Goal: Communication & Community: Connect with others

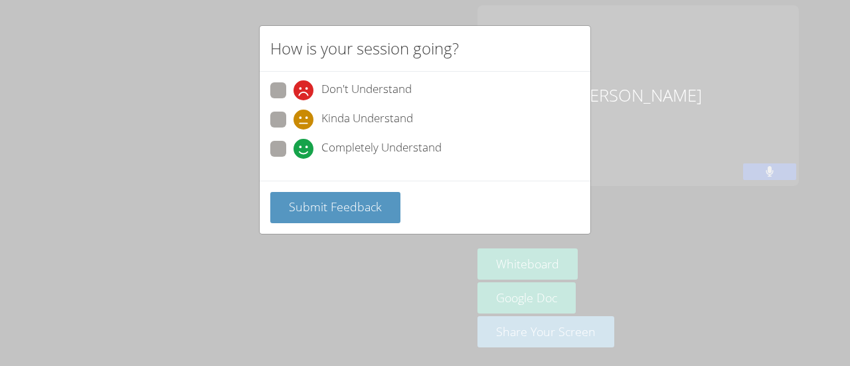
click at [293, 159] on span at bounding box center [293, 159] width 0 height 0
click at [293, 145] on input "Completely Understand" at bounding box center [298, 146] width 11 height 11
radio input "true"
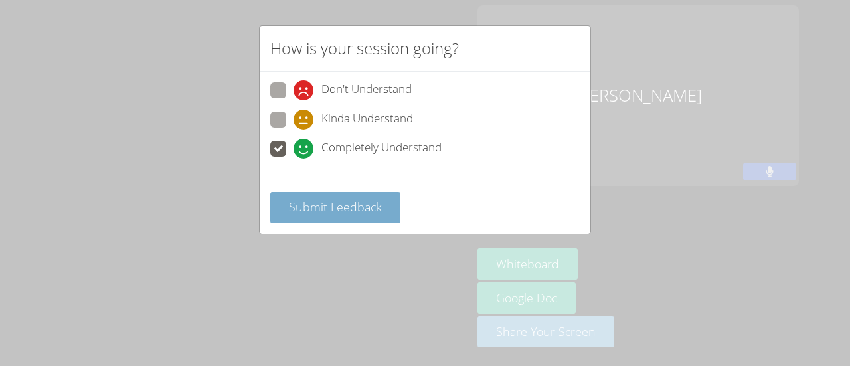
click at [335, 209] on span "Submit Feedback" at bounding box center [335, 207] width 93 height 16
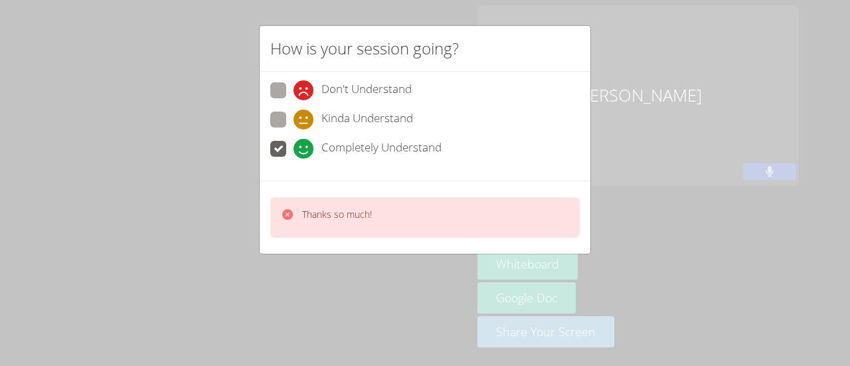
click at [348, 280] on div "How is your session going? Don't Understand Kinda Understand Completely Underst…" at bounding box center [425, 183] width 850 height 366
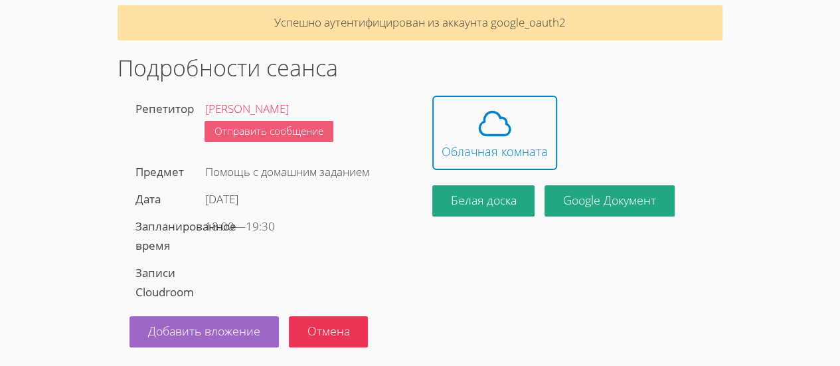
click at [270, 134] on font "Отправить сообщение" at bounding box center [268, 130] width 109 height 13
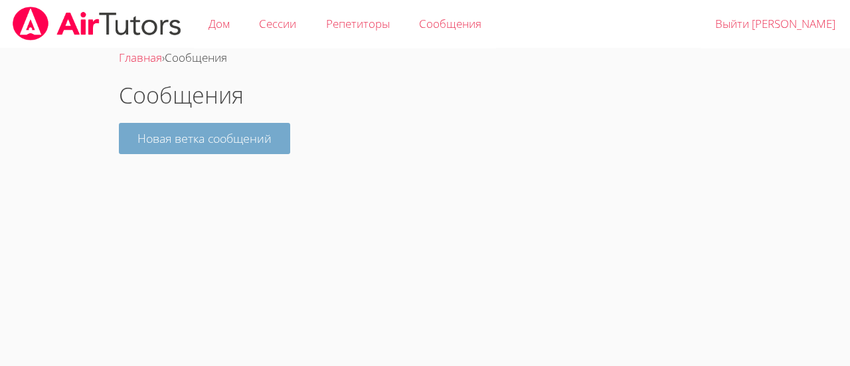
click at [238, 141] on font "Новая ветка сообщений" at bounding box center [204, 138] width 134 height 16
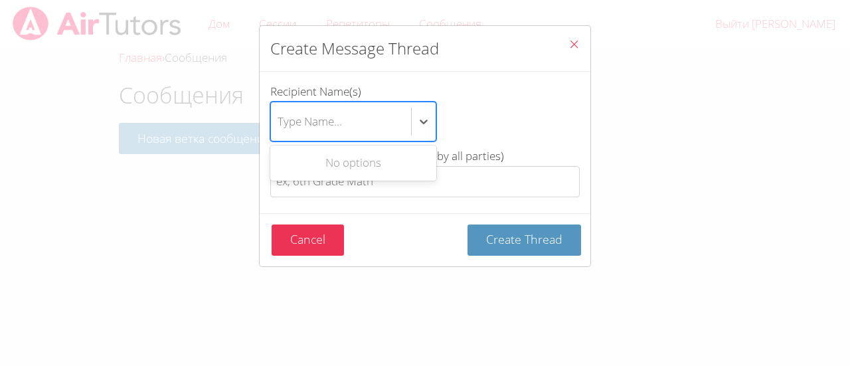
click at [345, 122] on div "Type Name..." at bounding box center [341, 121] width 140 height 39
click at [279, 122] on input "Recipient Name(s) Use Up and Down to choose options, press Enter to select the …" at bounding box center [278, 121] width 1 height 31
type input "a"
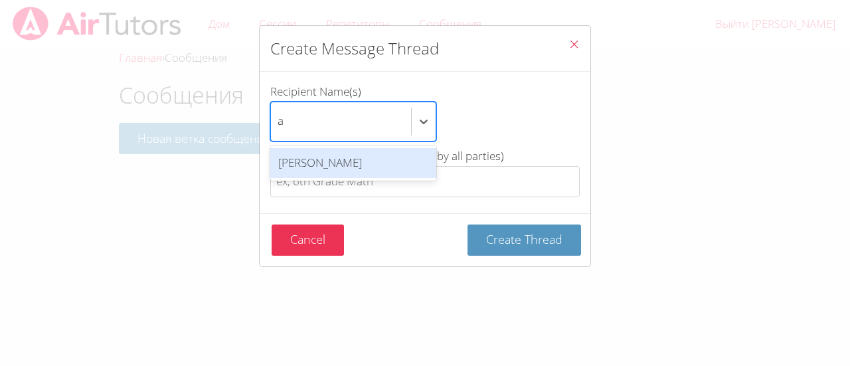
click at [363, 166] on div "[PERSON_NAME]" at bounding box center [353, 163] width 166 height 30
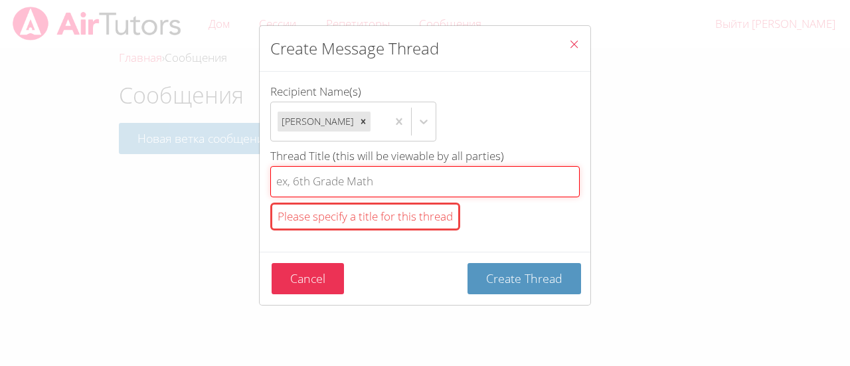
click at [376, 187] on input "Thread Title (this will be viewable by all parties) Please specify a title for …" at bounding box center [424, 181] width 309 height 31
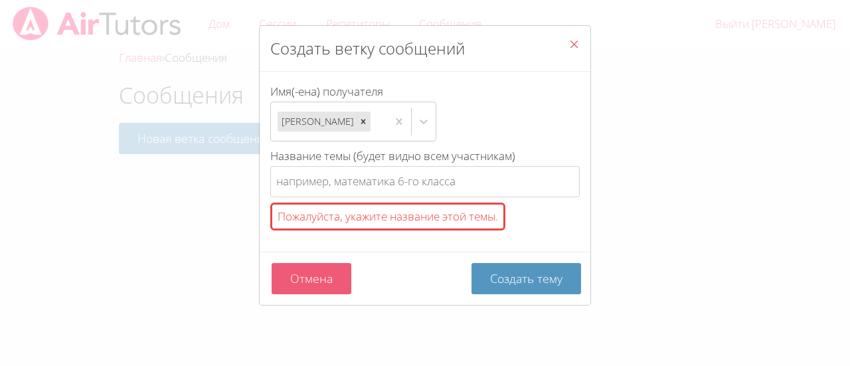
click at [296, 286] on font "Отмена" at bounding box center [311, 278] width 42 height 16
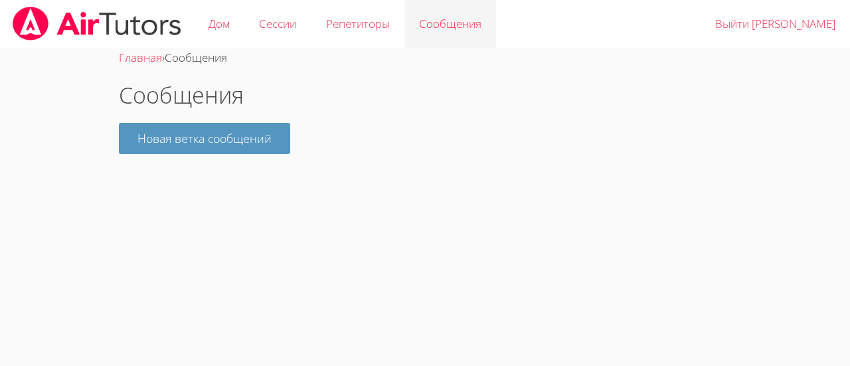
click at [473, 19] on font "Сообщения" at bounding box center [450, 23] width 62 height 15
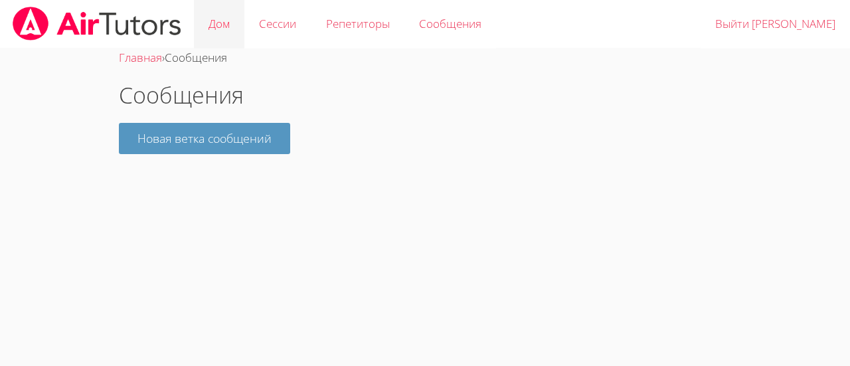
click at [240, 22] on link "Дом" at bounding box center [219, 24] width 50 height 48
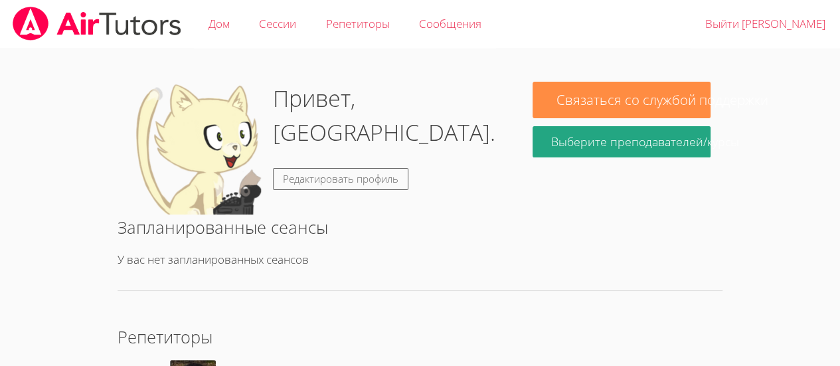
scroll to position [149, 0]
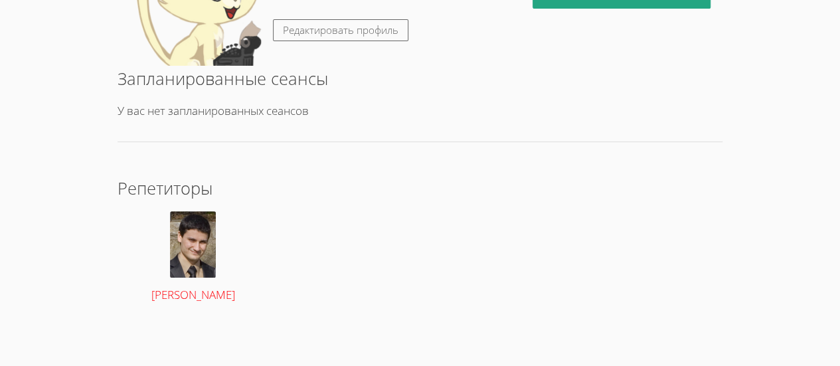
click at [188, 273] on img at bounding box center [193, 244] width 46 height 66
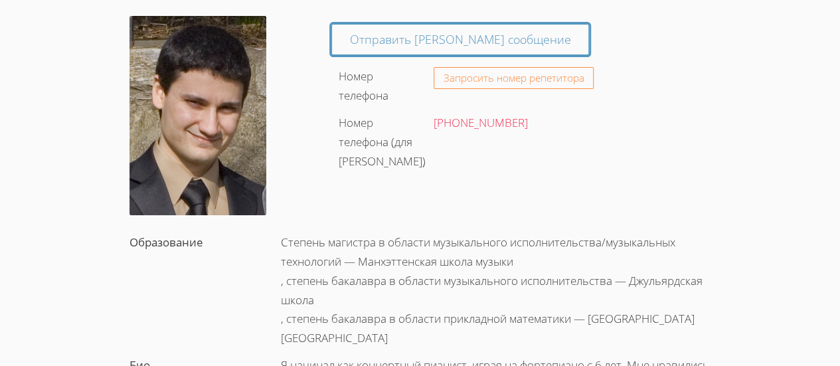
scroll to position [108, 0]
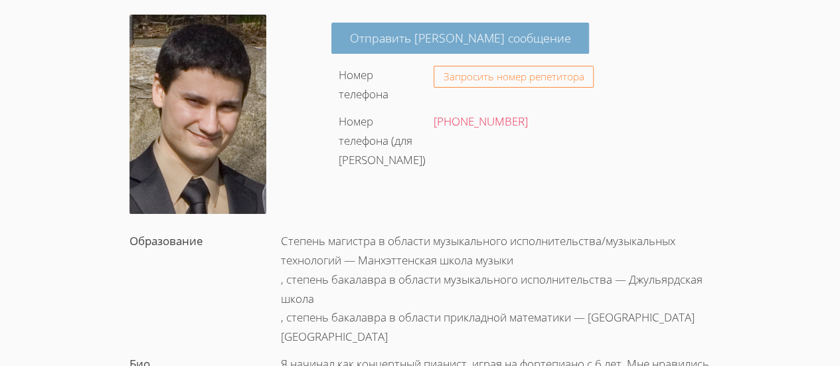
click at [375, 37] on font "Отправить [PERSON_NAME] сообщение" at bounding box center [460, 38] width 221 height 16
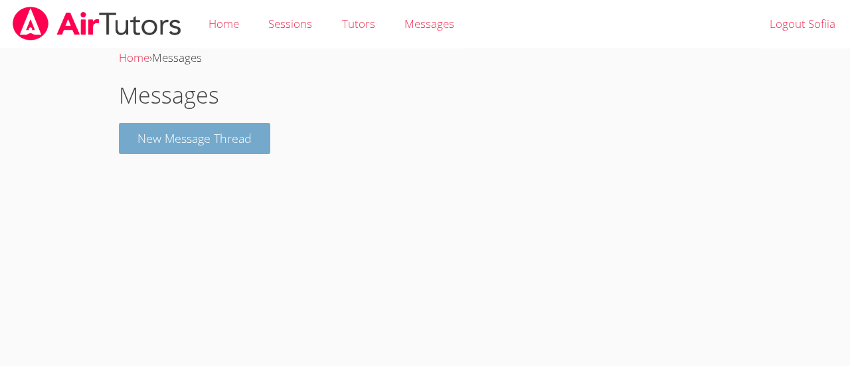
click at [236, 152] on button "New Message Thread" at bounding box center [194, 138] width 151 height 31
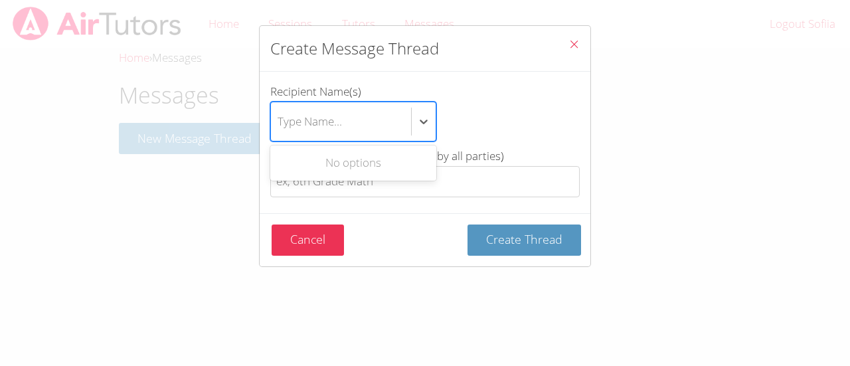
click at [374, 103] on div "Type Name..." at bounding box center [341, 121] width 140 height 39
click at [279, 106] on input "Recipient Name(s) Use Up and Down to choose options, press Enter to select the …" at bounding box center [278, 121] width 1 height 31
type input "a"
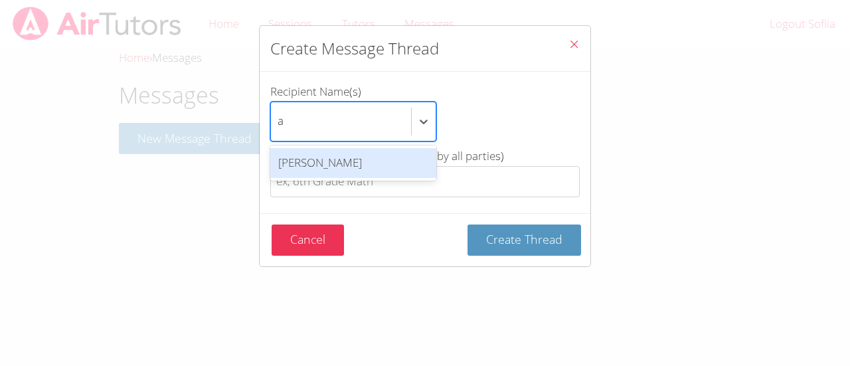
click at [357, 162] on div "[PERSON_NAME]" at bounding box center [353, 163] width 166 height 30
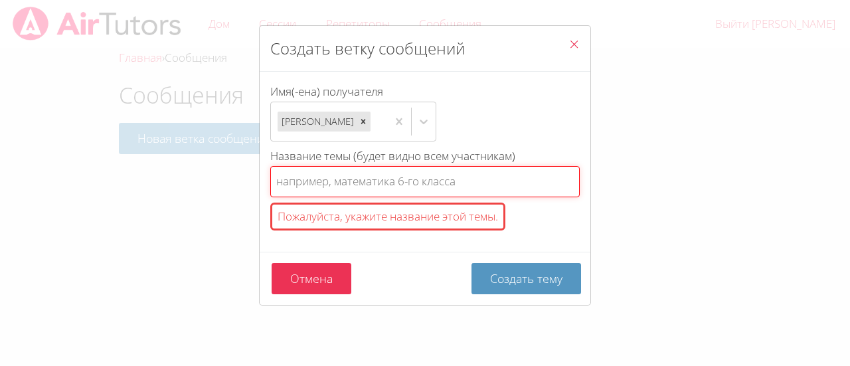
click at [372, 197] on input "Название темы (будет видно всем участникам) Пожалуйста, укажите название этой т…" at bounding box center [424, 181] width 309 height 31
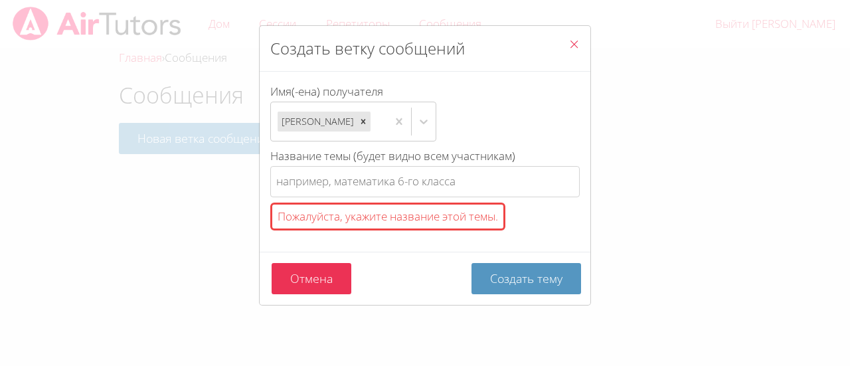
click at [150, 187] on div "Создать ветку сообщений Имя(-ена) получателя [PERSON_NAME] Название темы (будет…" at bounding box center [425, 183] width 850 height 366
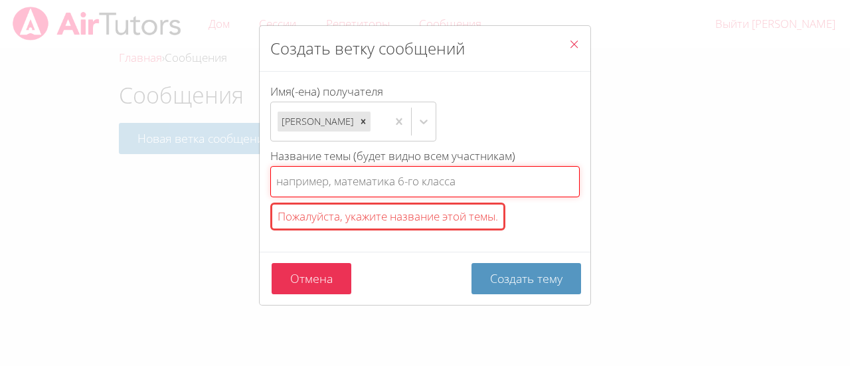
click at [411, 197] on input "Название темы (будет видно всем участникам) Пожалуйста, укажите название этой т…" at bounding box center [424, 181] width 309 height 31
